Goal: Contribute content

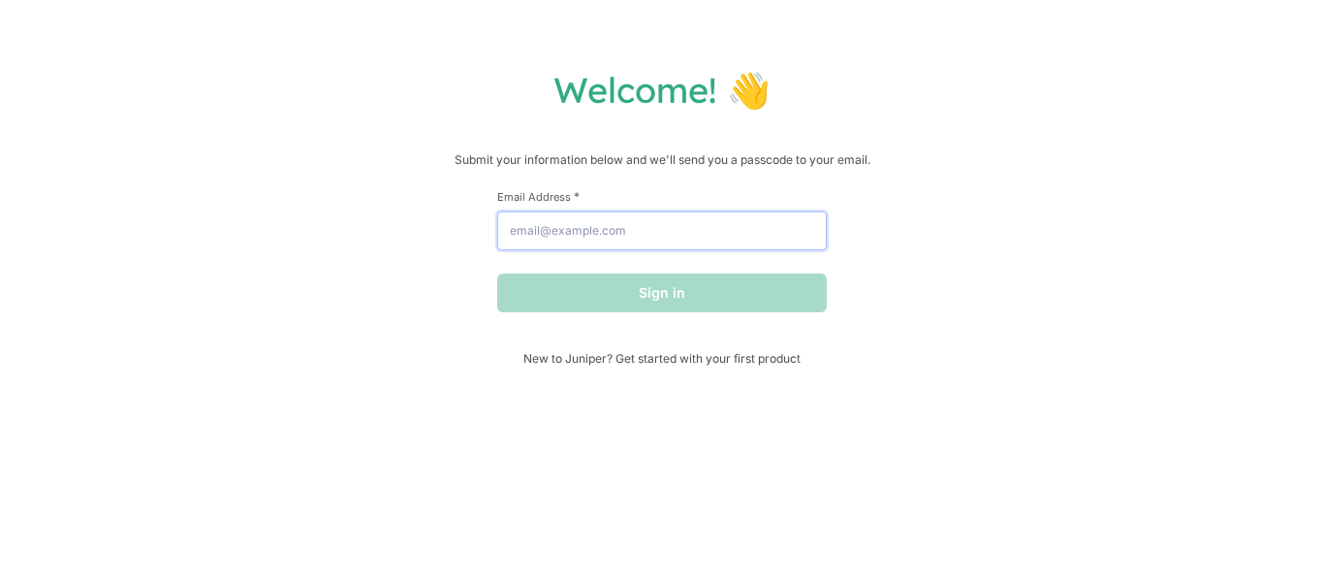
click at [692, 237] on input "Email Address *" at bounding box center [662, 230] width 330 height 39
type input "[EMAIL_ADDRESS][DOMAIN_NAME]"
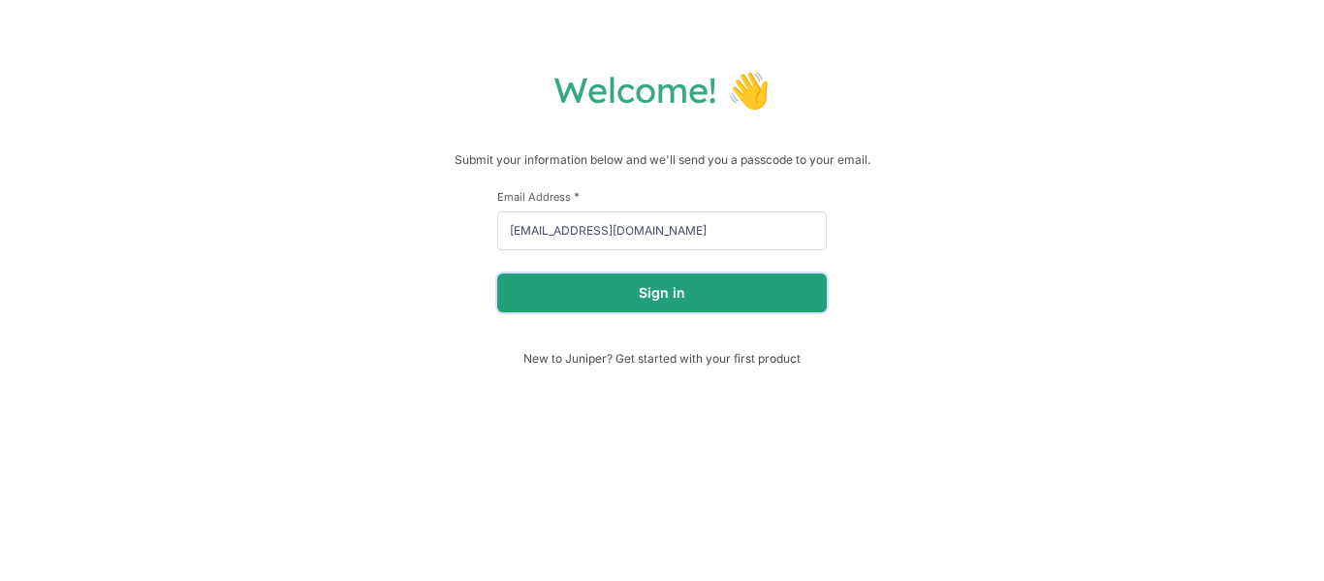
click at [689, 301] on button "Sign in" at bounding box center [662, 292] width 330 height 39
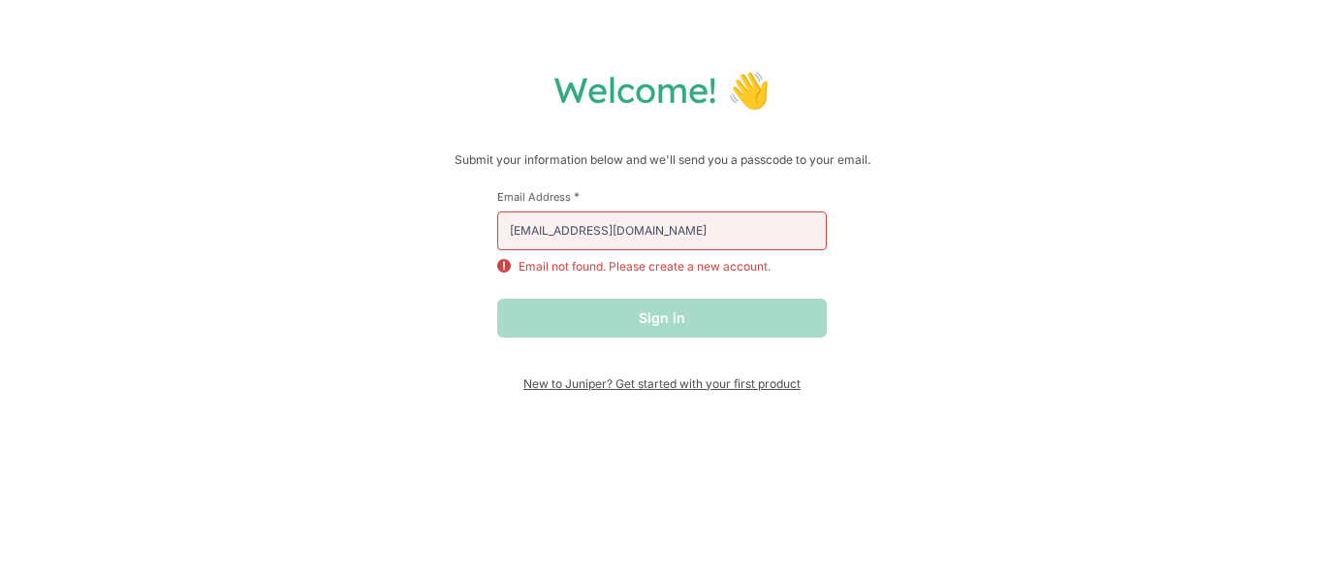
click at [584, 384] on span "New to Juniper? Get started with your first product" at bounding box center [662, 383] width 330 height 15
